Goal: Find specific page/section: Find specific page/section

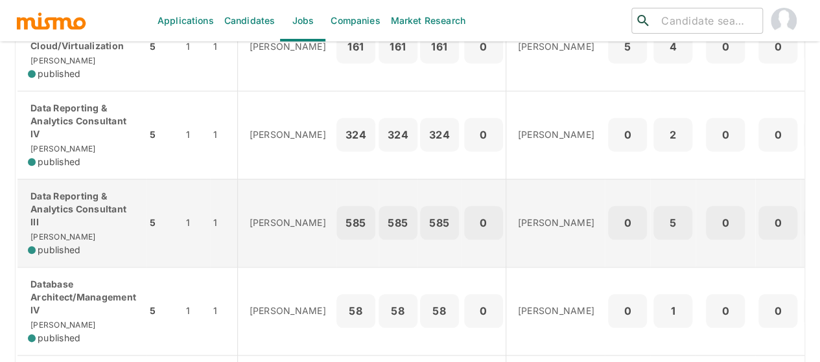
scroll to position [453, 0]
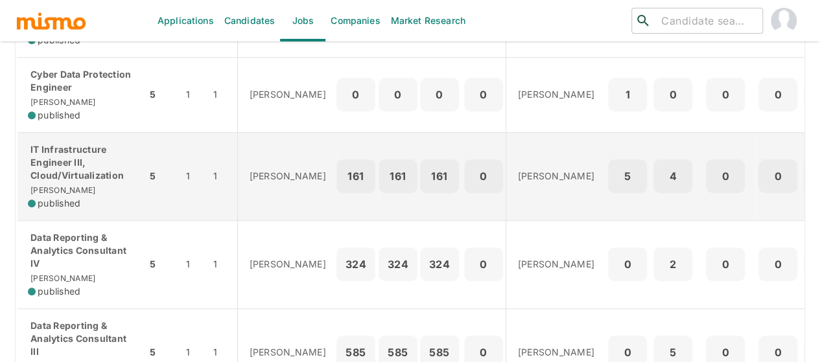
click at [80, 169] on p "IT Infrastructure Engineer III, Cloud/Virtualization" at bounding box center [82, 162] width 108 height 39
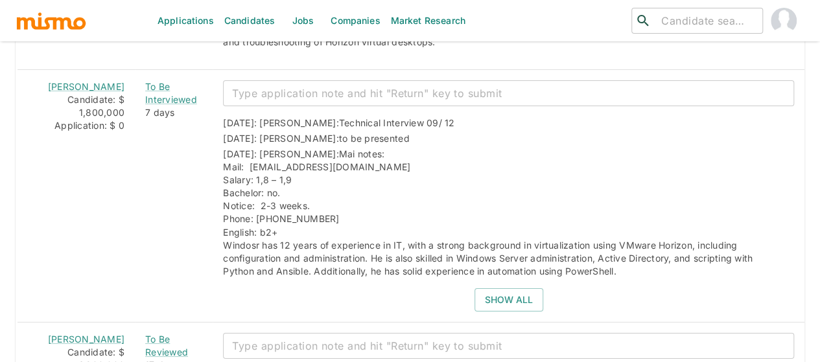
scroll to position [2527, 0]
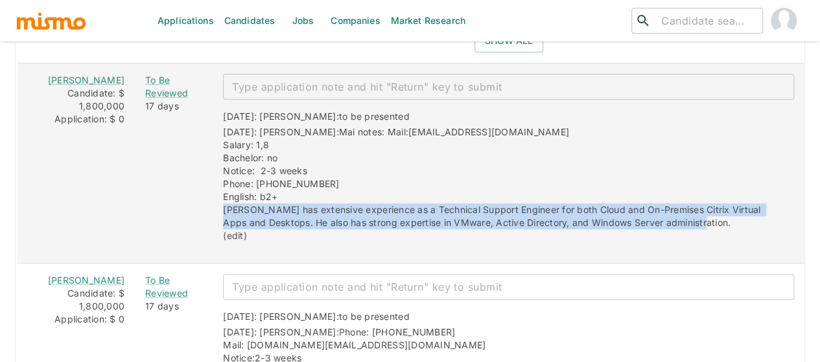
drag, startPoint x: 685, startPoint y: 186, endPoint x: 203, endPoint y: 176, distance: 482.1
click at [212, 176] on div "[DATE]: [PERSON_NAME]: to be presented [DATE]: [PERSON_NAME]: Mai notes: Mail:[…" at bounding box center [502, 171] width 581 height 143
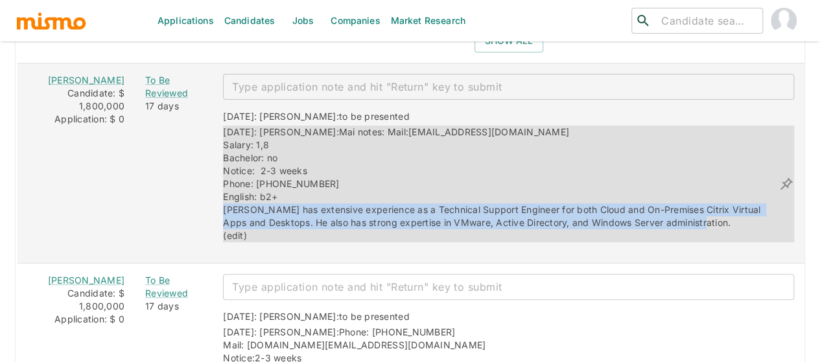
copy span "[PERSON_NAME] has extensive experience as a Technical Support Engineer for both…"
